Goal: Information Seeking & Learning: Learn about a topic

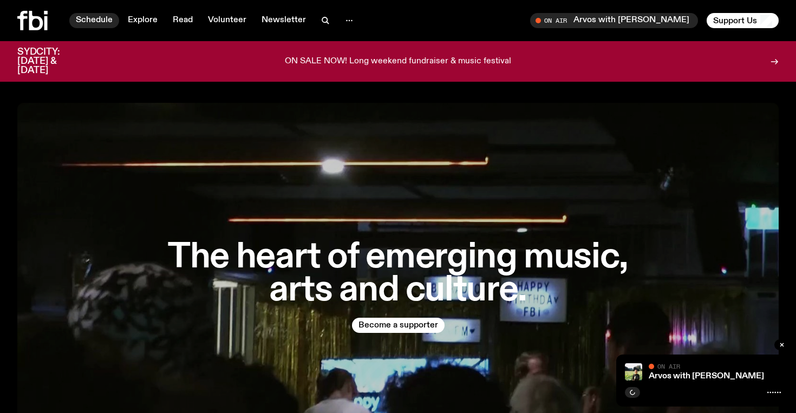
click at [94, 20] on link "Schedule" at bounding box center [94, 20] width 50 height 15
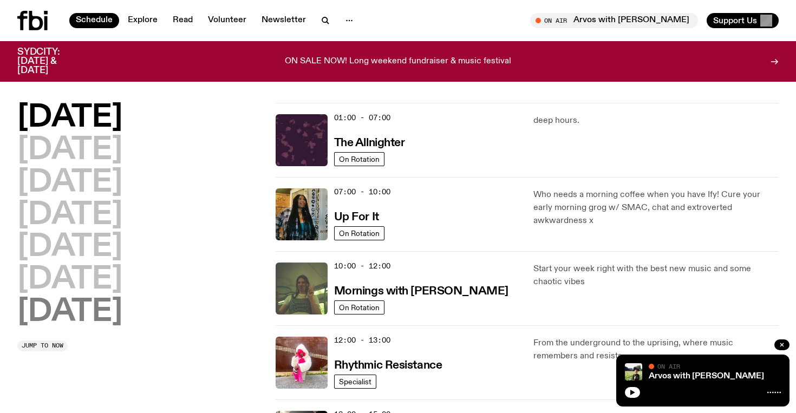
click at [98, 310] on h2 "[DATE]" at bounding box center [69, 312] width 105 height 30
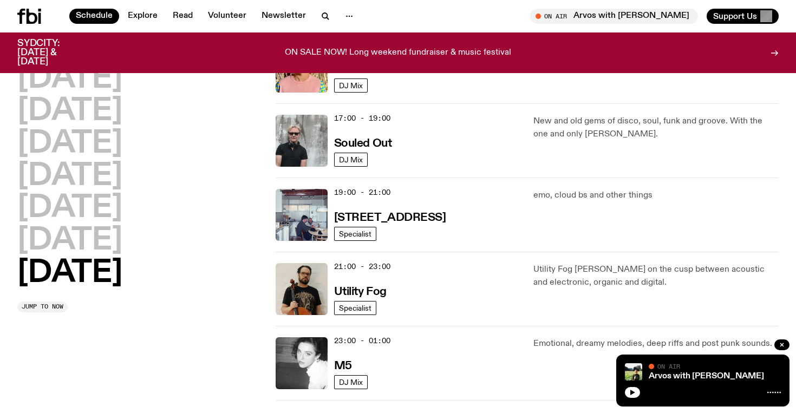
scroll to position [660, 0]
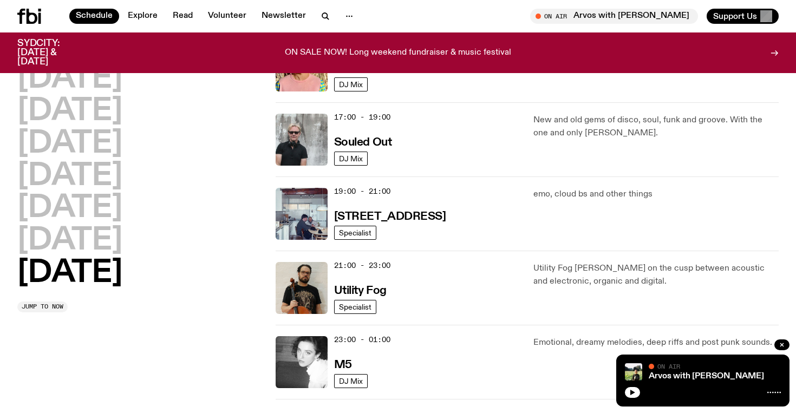
click at [254, 299] on div "[DATE] [DATE] [DATE] [DATE] [DATE] [DATE] [DATE] Jump to now" at bounding box center [139, 188] width 245 height 249
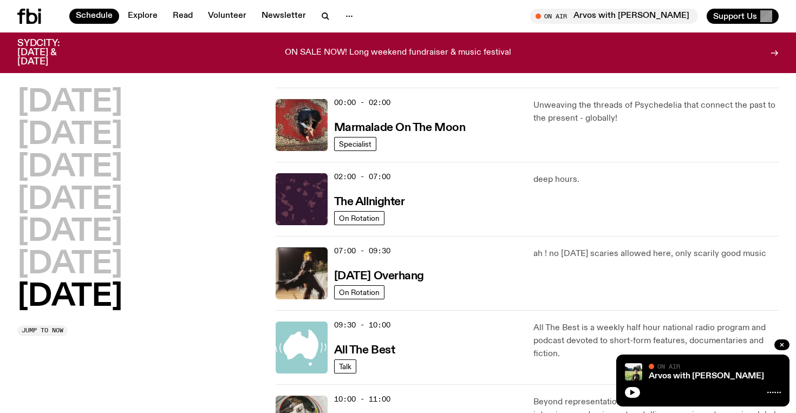
scroll to position [0, 0]
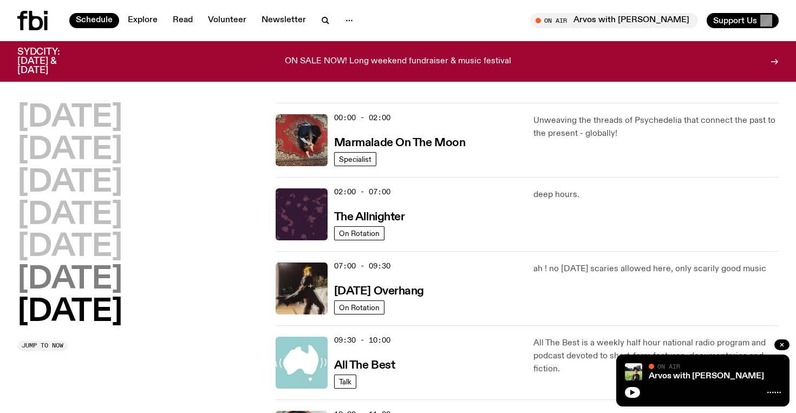
click at [118, 275] on h2 "Saturday" at bounding box center [69, 280] width 105 height 30
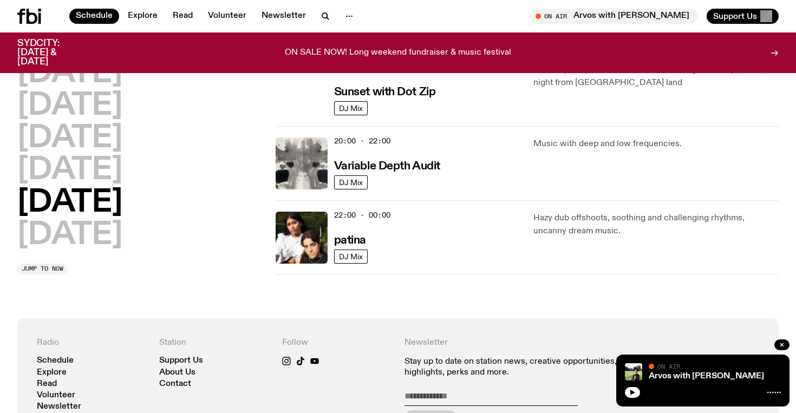
scroll to position [715, 0]
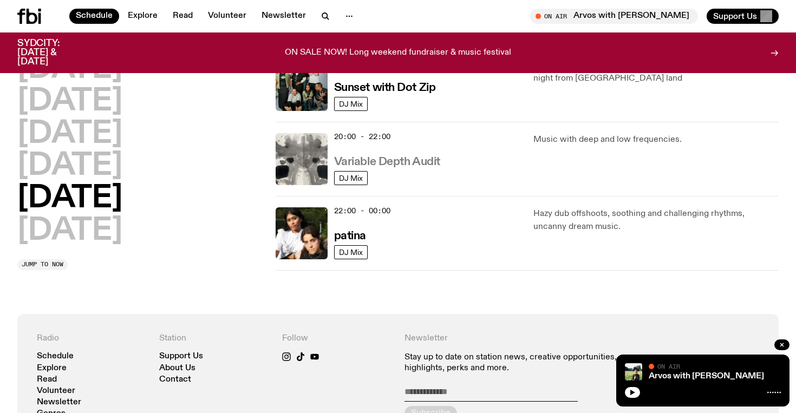
click at [417, 164] on h3 "Variable Depth Audit" at bounding box center [387, 162] width 106 height 11
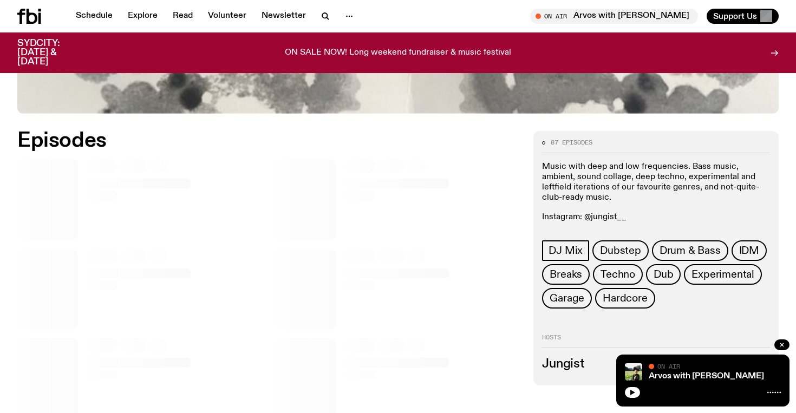
scroll to position [468, 0]
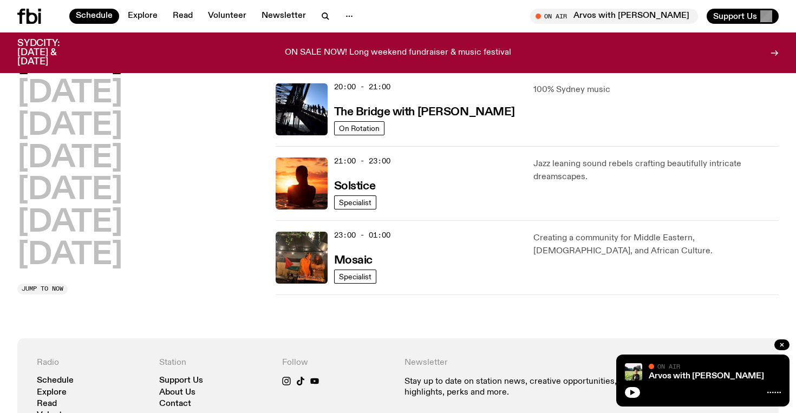
scroll to position [541, 0]
click at [92, 254] on h2 "Sunday" at bounding box center [69, 256] width 105 height 30
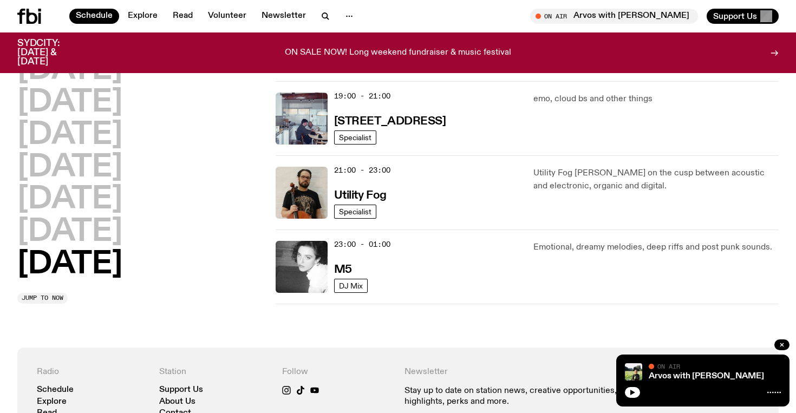
scroll to position [756, 0]
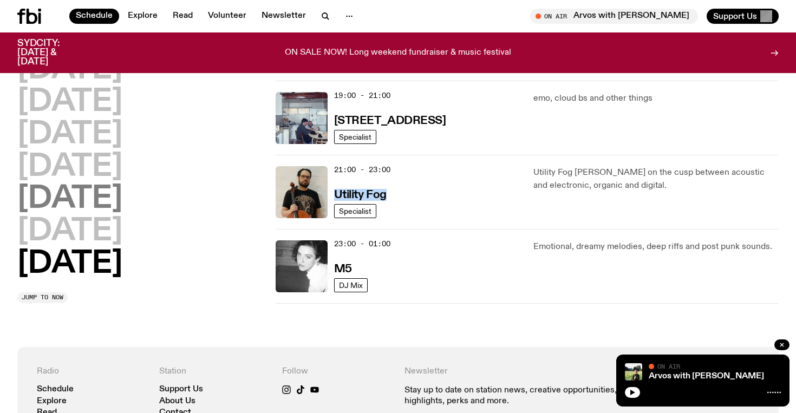
click at [82, 202] on h2 "Friday" at bounding box center [69, 200] width 105 height 30
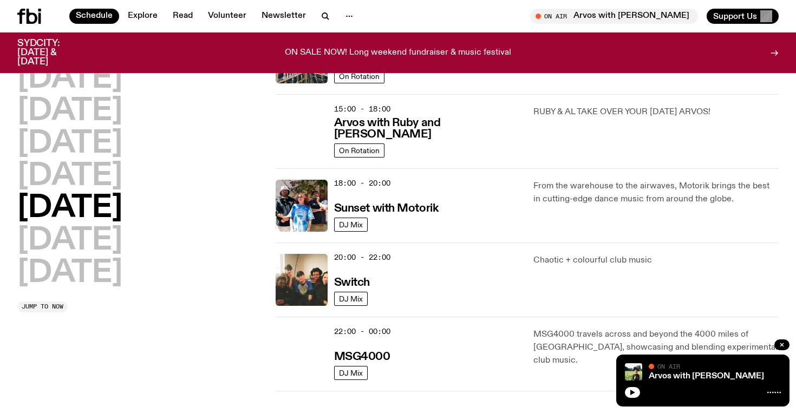
scroll to position [406, 0]
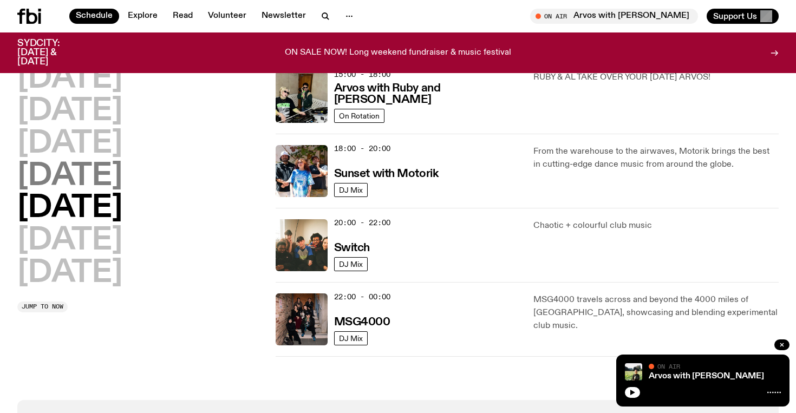
click at [87, 190] on h2 "Thursday" at bounding box center [69, 176] width 105 height 30
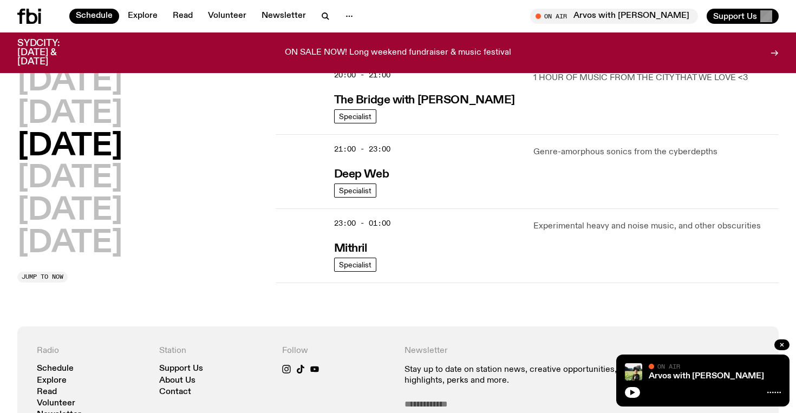
scroll to position [554, 0]
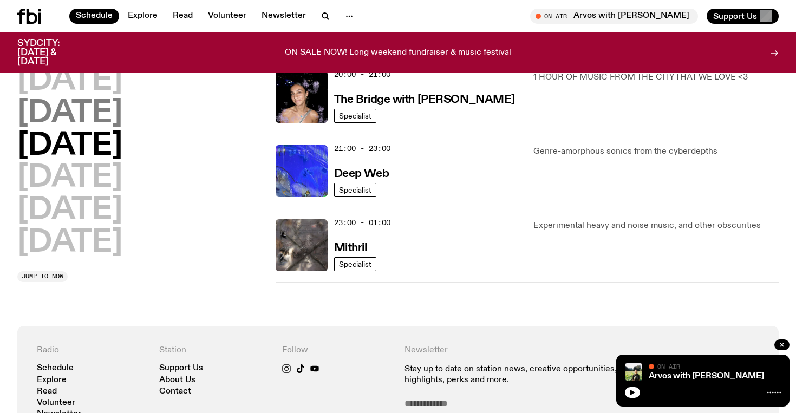
click at [82, 120] on h2 "Wednesday" at bounding box center [69, 114] width 105 height 30
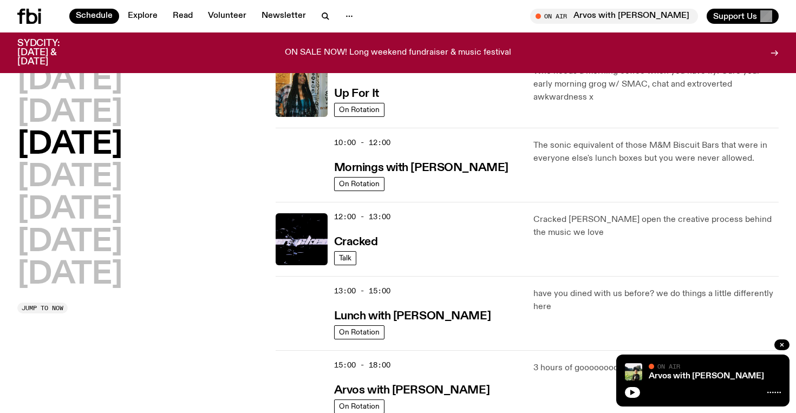
scroll to position [146, 0]
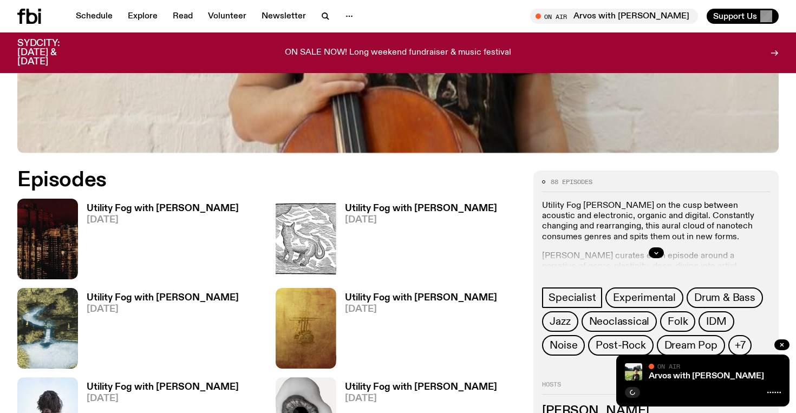
scroll to position [507, 0]
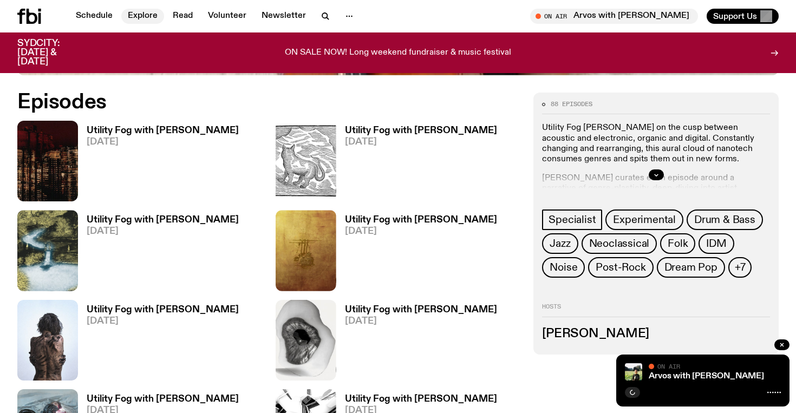
click at [141, 15] on link "Explore" at bounding box center [142, 16] width 43 height 15
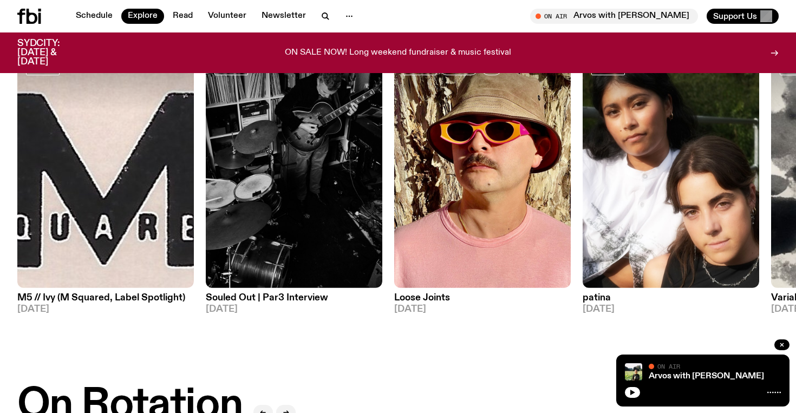
scroll to position [95, 0]
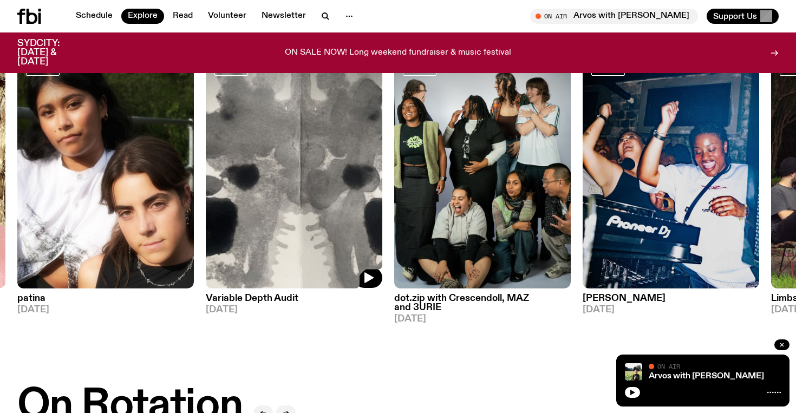
click at [318, 191] on img at bounding box center [294, 171] width 177 height 236
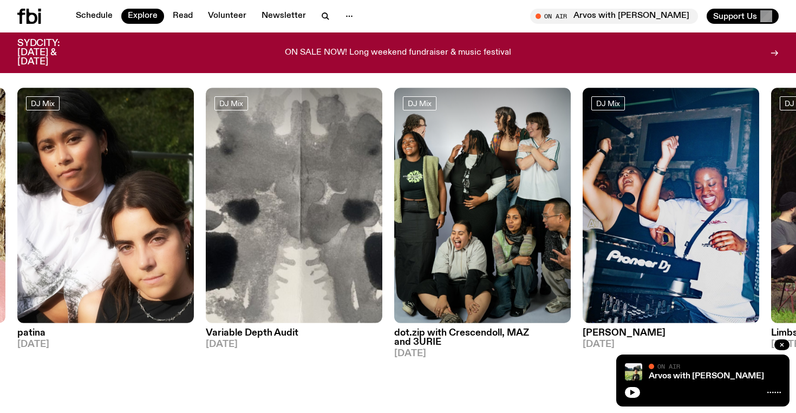
scroll to position [64, 0]
